Goal: Task Accomplishment & Management: Complete application form

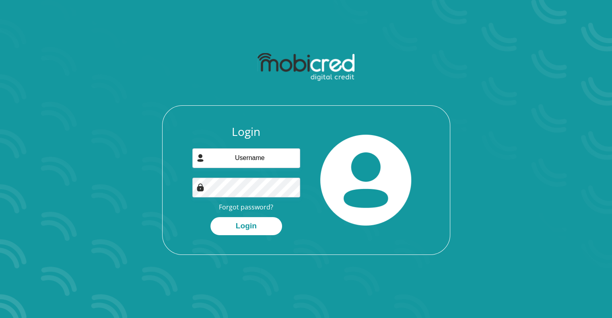
type input "christianvdw10@gmail.com"
click at [210, 217] on button "Login" at bounding box center [246, 226] width 72 height 18
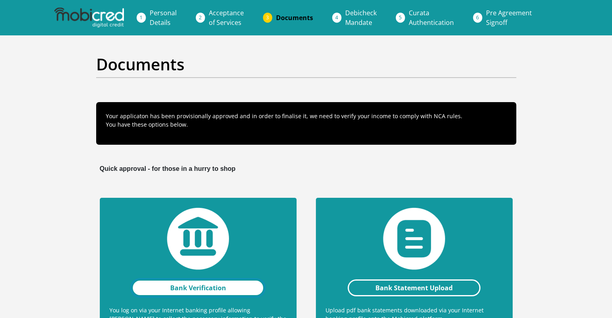
click at [222, 283] on link "Bank Verification" at bounding box center [198, 288] width 133 height 17
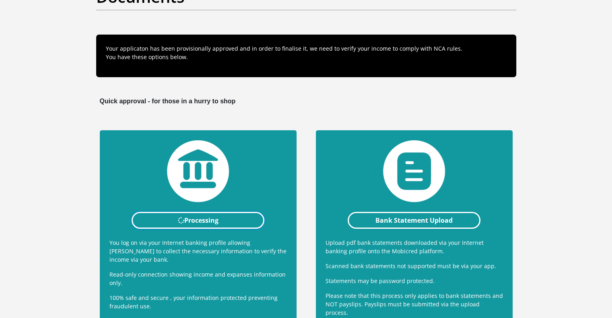
scroll to position [75, 0]
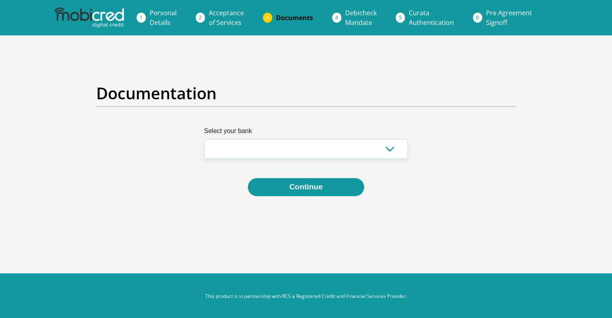
scroll to position [0, 0]
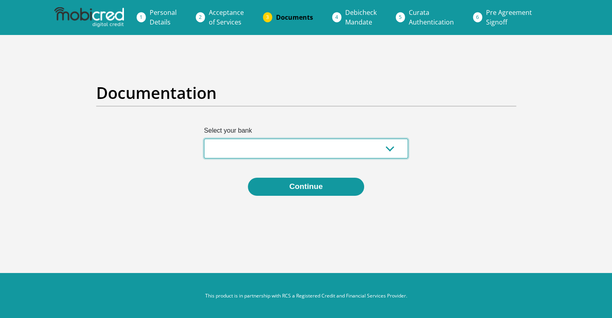
click at [275, 155] on select "Absa Capitec Bank Discovery Bank First National Bank Nedbank Standard Bank Tyme…" at bounding box center [306, 149] width 204 height 20
select select "{"id":"10","title":"Discovery Bank","institution":"Discovery Bank","alias":"dis…"
click at [204, 139] on select "Absa Capitec Bank Discovery Bank First National Bank Nedbank Standard Bank Tyme…" at bounding box center [306, 149] width 204 height 20
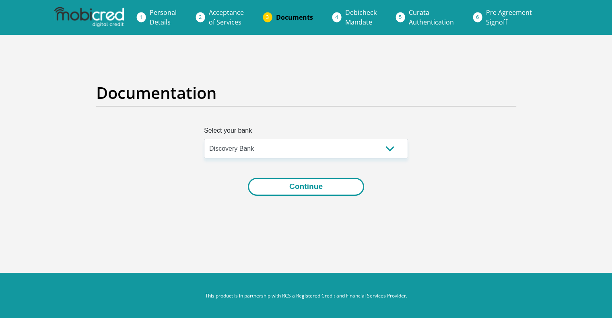
click at [289, 183] on button "Continue" at bounding box center [306, 187] width 116 height 18
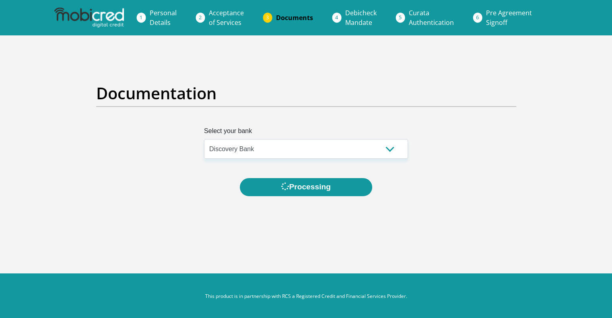
scroll to position [0, 0]
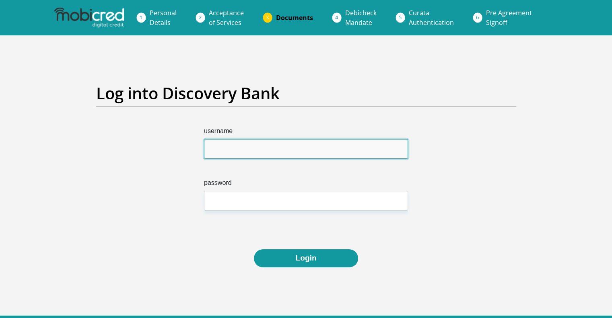
click at [242, 154] on input "username" at bounding box center [306, 149] width 204 height 20
type input "christianvdw"
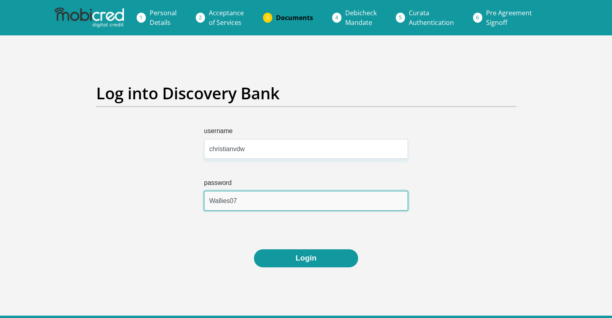
type input "Wallies07"
click at [254, 249] on button "Login" at bounding box center [306, 258] width 104 height 18
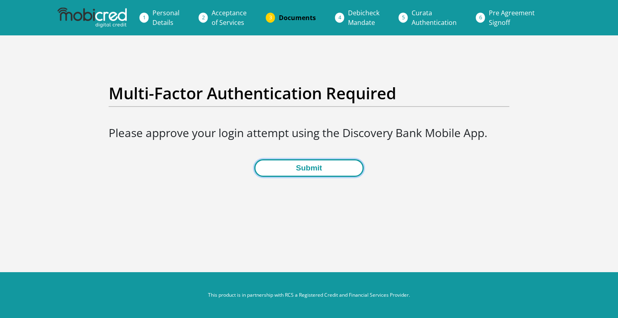
click at [299, 169] on button "Submit" at bounding box center [308, 168] width 109 height 18
